Goal: Information Seeking & Learning: Learn about a topic

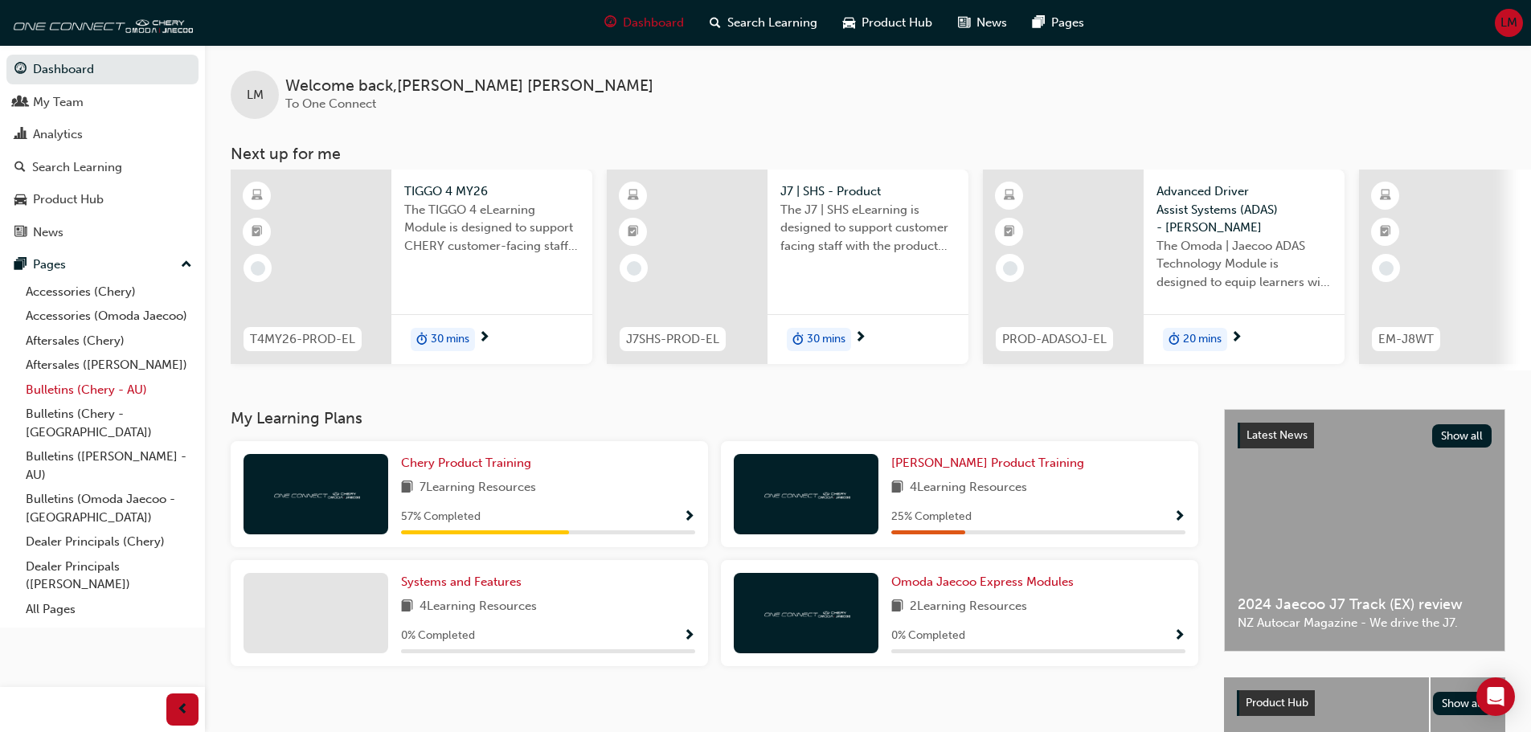
click at [104, 395] on link "Bulletins (Chery - AU)" at bounding box center [108, 390] width 179 height 25
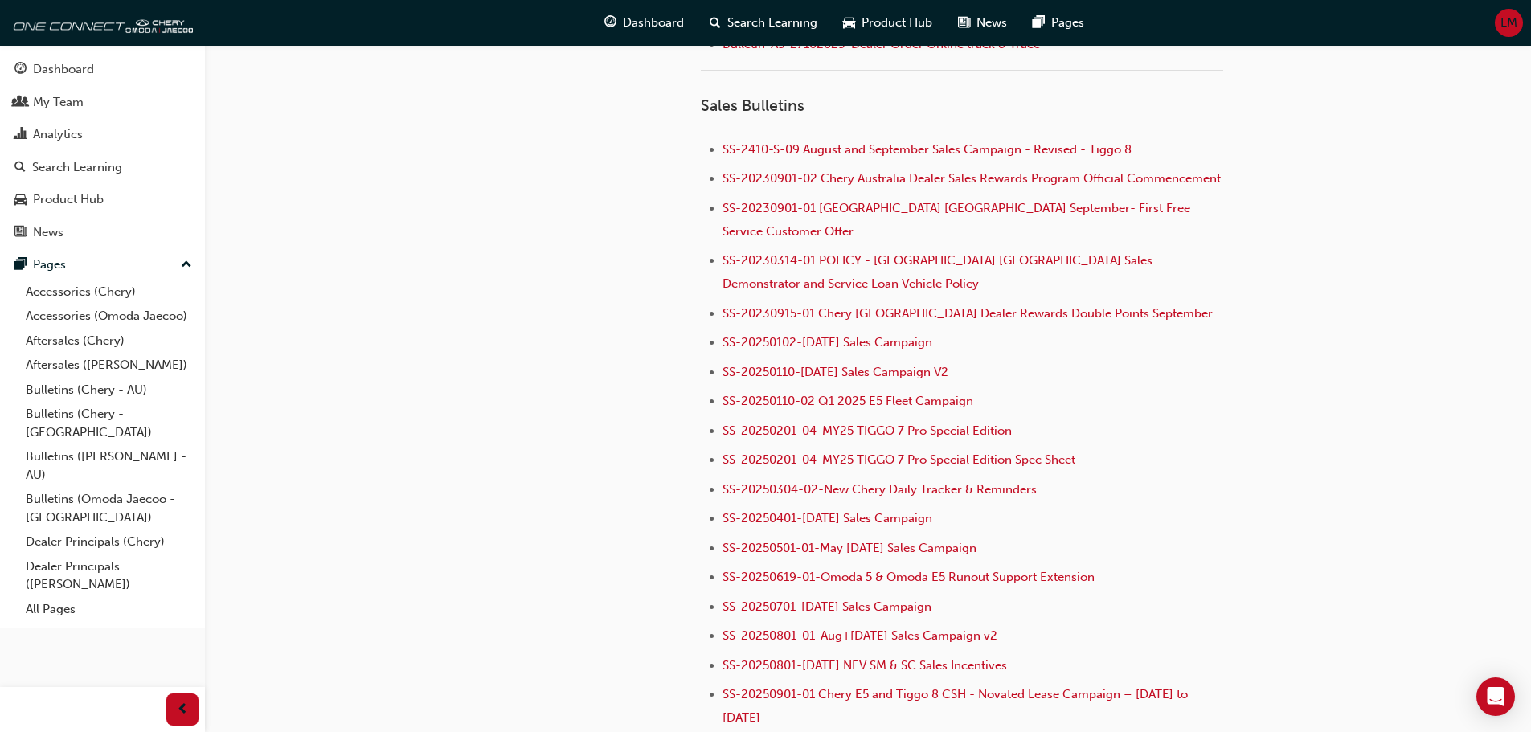
scroll to position [1768, 0]
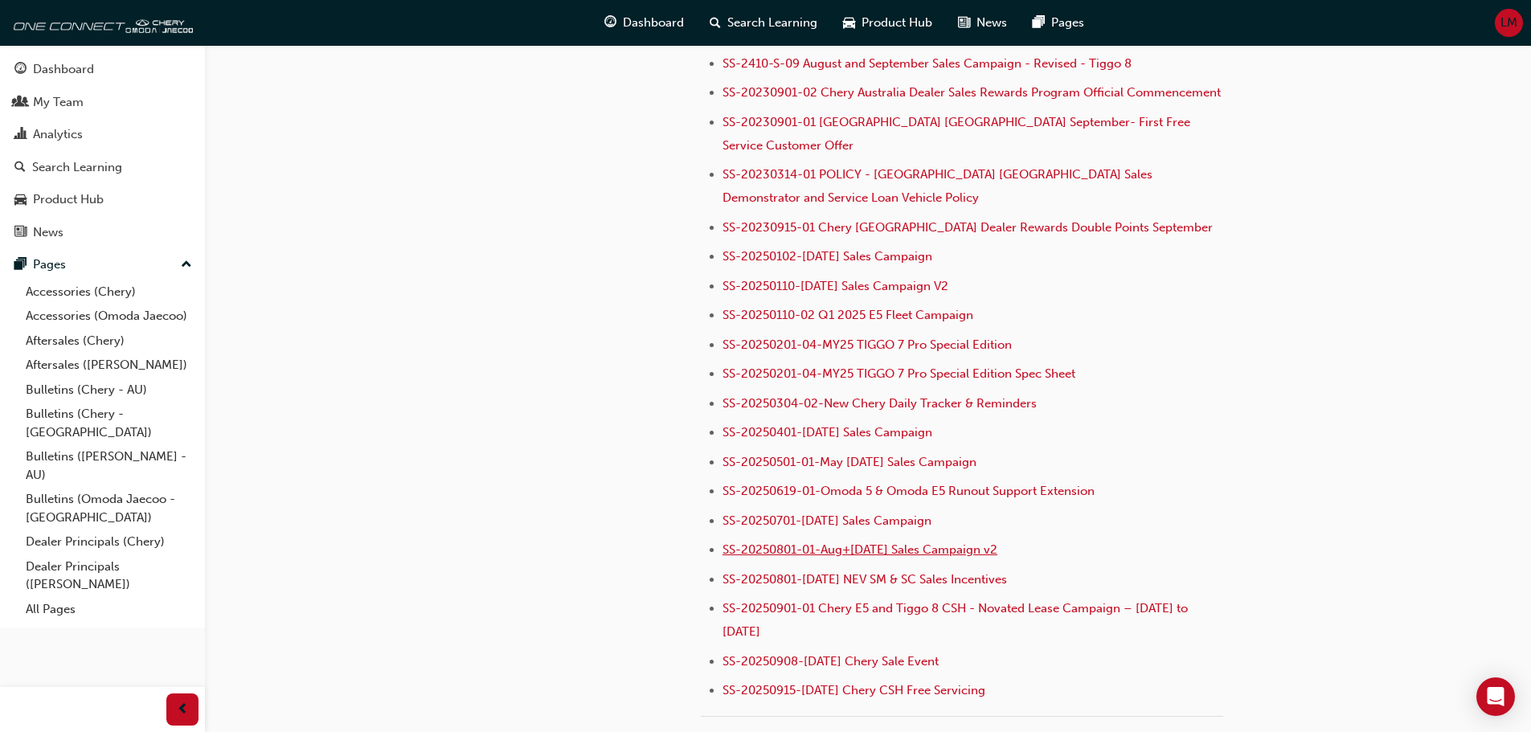
click at [866, 542] on span "SS-20250801-01-Aug+[DATE] Sales Campaign v2" at bounding box center [859, 549] width 275 height 14
